Goal: Task Accomplishment & Management: Complete application form

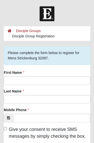
click at [23, 37] on li "Disciple Group Registration" at bounding box center [31, 35] width 47 height 5
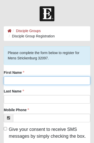
click at [11, 78] on input "First Name" at bounding box center [47, 80] width 87 height 9
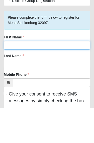
type input "Mark"
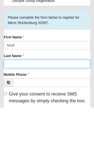
type input "Seversky"
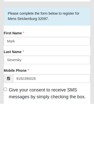
type input "[PHONE_NUMBER]"
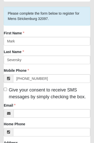
click at [5, 89] on input "Give your consent to receive SMS messages by simply checking the box." at bounding box center [5, 88] width 3 height 3
checkbox input "true"
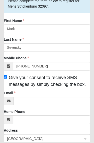
scroll to position [52, 0]
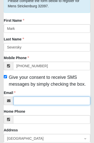
click at [23, 101] on input "Email" at bounding box center [52, 100] width 77 height 9
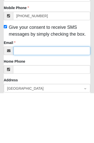
type input "[EMAIL_ADDRESS][DOMAIN_NAME]"
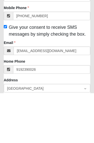
type input "[PHONE_NUMBER]"
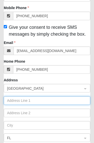
click at [44, 101] on input "text" at bounding box center [47, 100] width 87 height 9
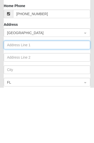
type input "[GEOGRAPHIC_DATA]"
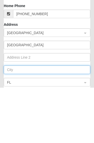
type input "[GEOGRAPHIC_DATA]"
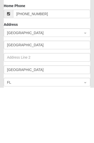
type input "32034"
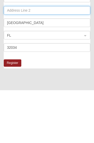
scroll to position [152, 0]
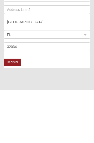
click at [9, 111] on button "Register" at bounding box center [13, 114] width 18 height 7
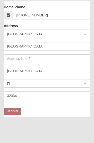
scroll to position [2, 0]
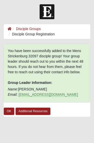
click at [32, 114] on link "Additional Resources" at bounding box center [33, 110] width 35 height 7
